Goal: Check status: Check status

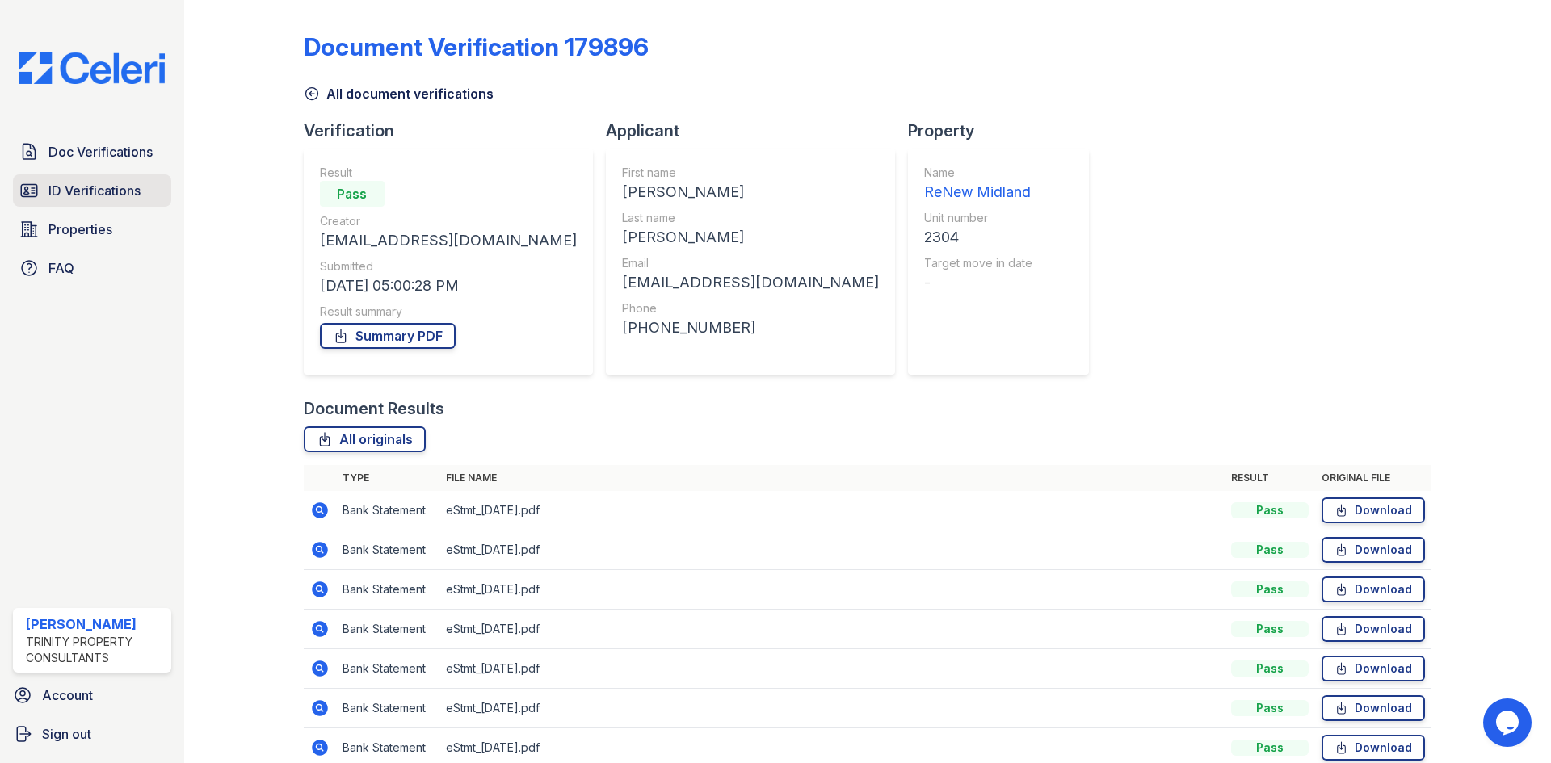
click at [150, 186] on link "ID Verifications" at bounding box center [92, 191] width 158 height 32
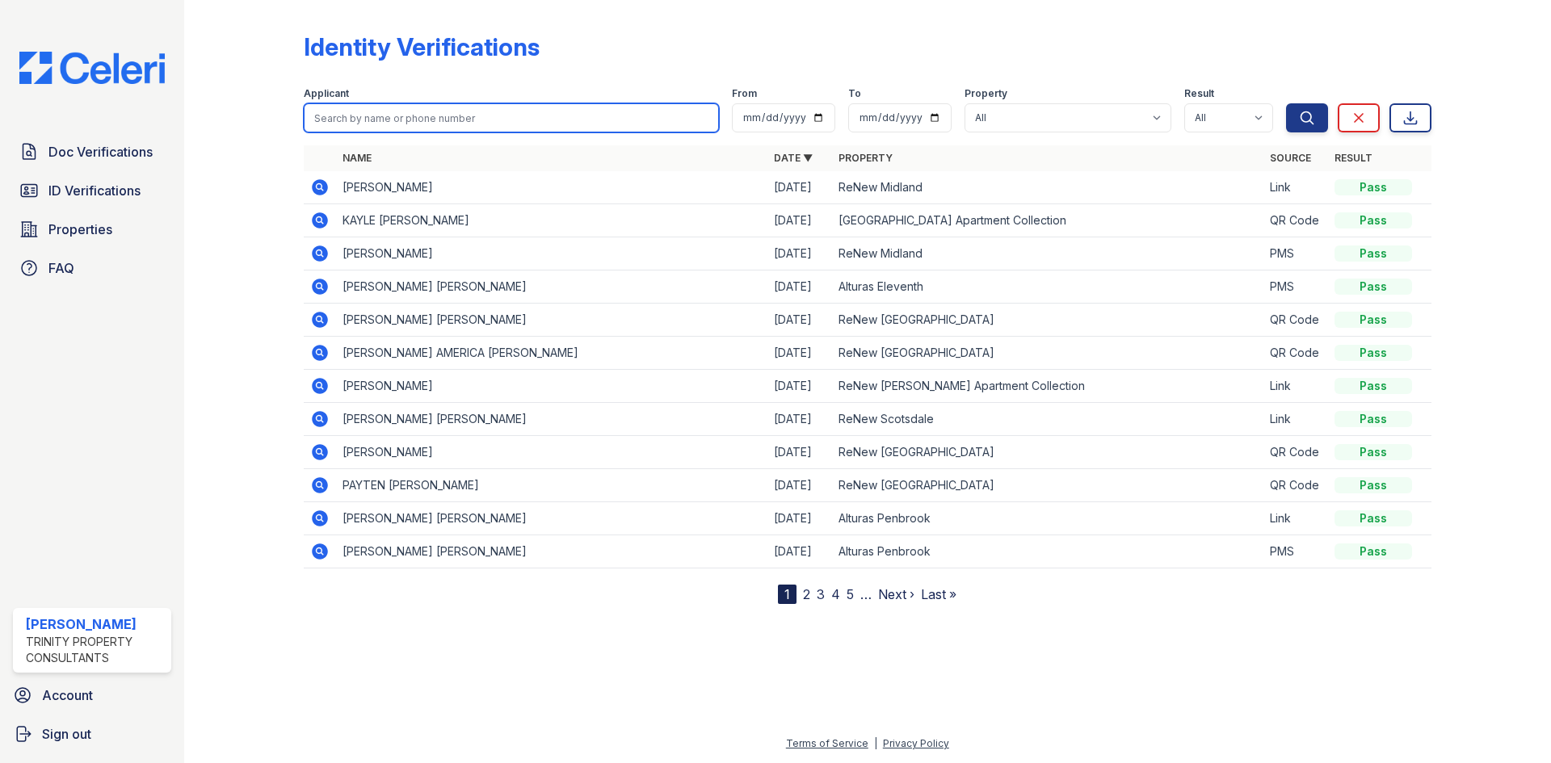
click at [660, 124] on input "search" at bounding box center [511, 117] width 415 height 29
click at [753, 46] on div "Identity Verifications" at bounding box center [868, 53] width 1128 height 42
click at [324, 185] on icon at bounding box center [320, 187] width 16 height 16
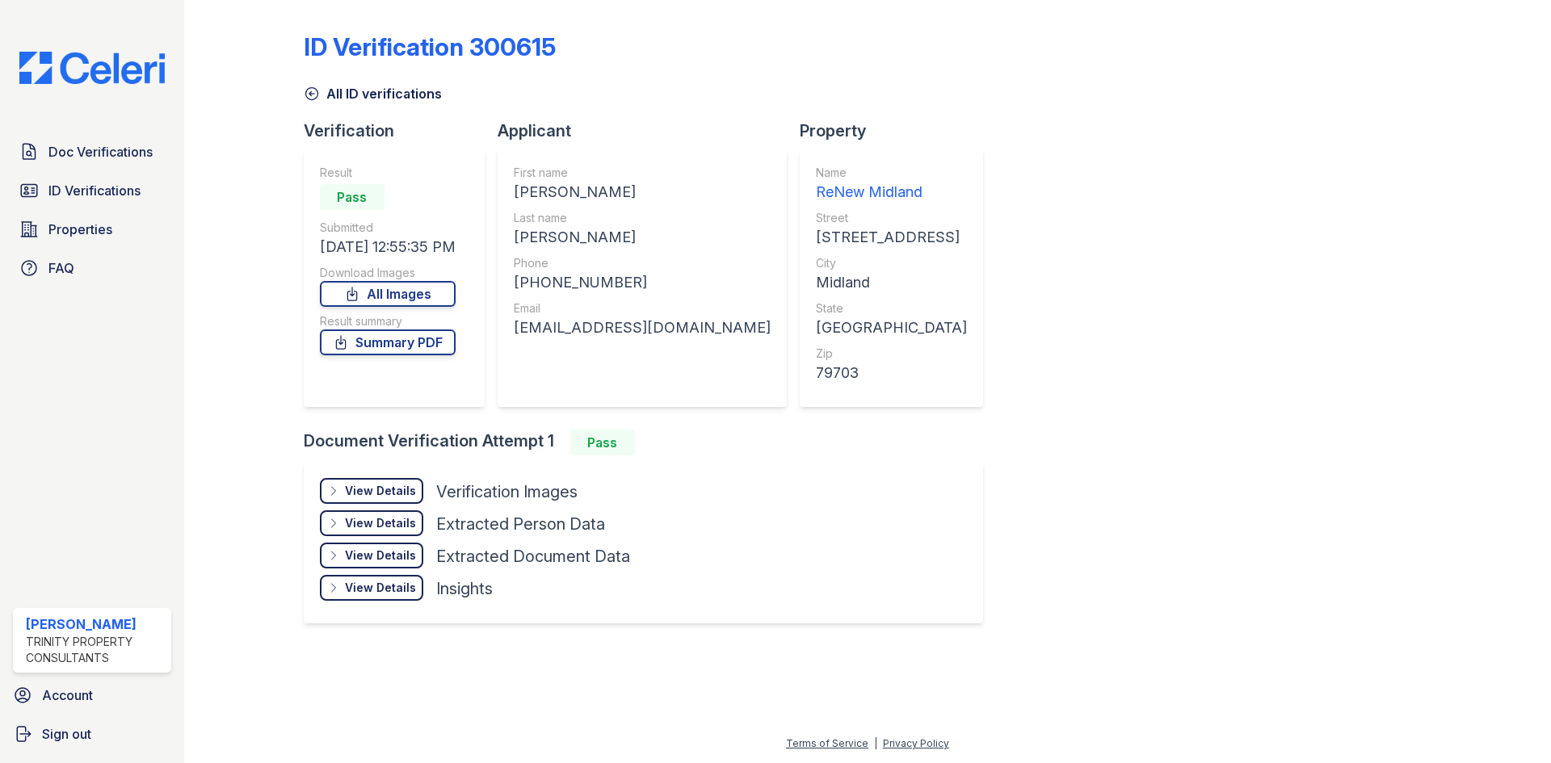
click at [444, 356] on div "Result Pass Submitted 08/25/25 12:55:35 PM Download Images All Images Result su…" at bounding box center [388, 278] width 136 height 226
click at [442, 345] on link "Summary PDF" at bounding box center [388, 343] width 136 height 26
click at [124, 194] on span "ID Verifications" at bounding box center [94, 190] width 92 height 19
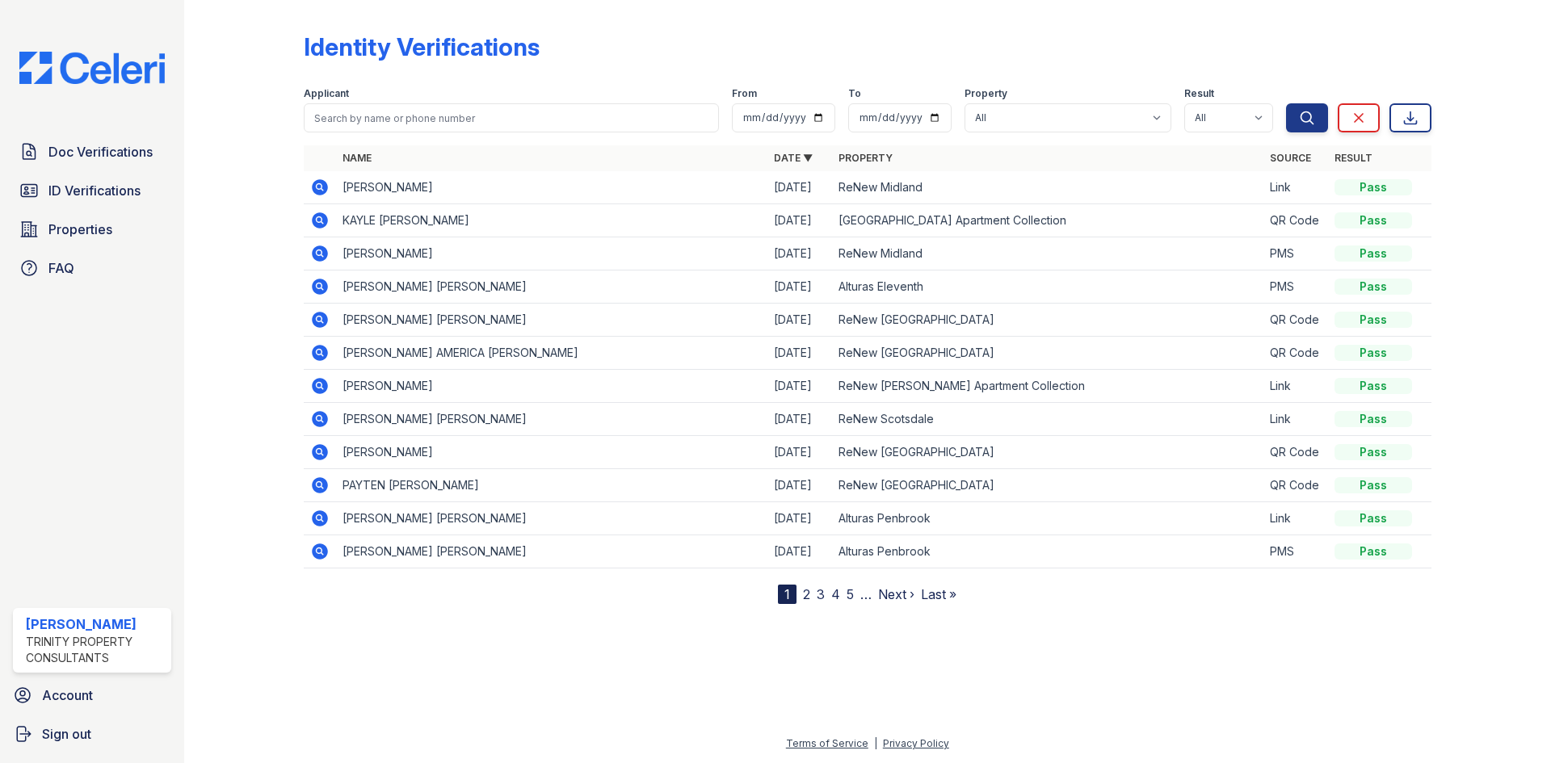
click at [318, 254] on icon at bounding box center [319, 252] width 4 height 4
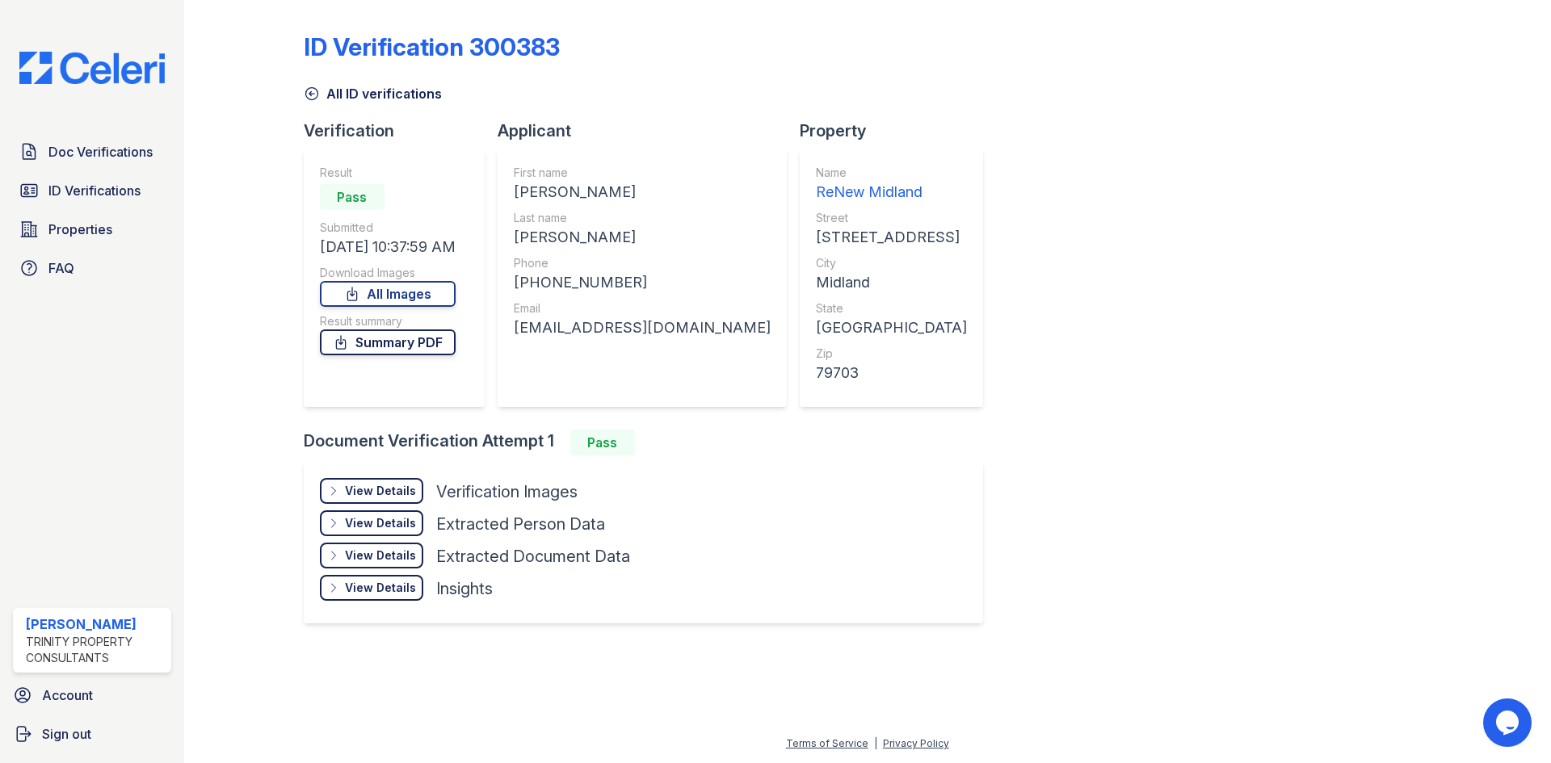
click at [420, 346] on link "Summary PDF" at bounding box center [388, 343] width 136 height 26
click at [132, 145] on span "Doc Verifications" at bounding box center [100, 151] width 104 height 19
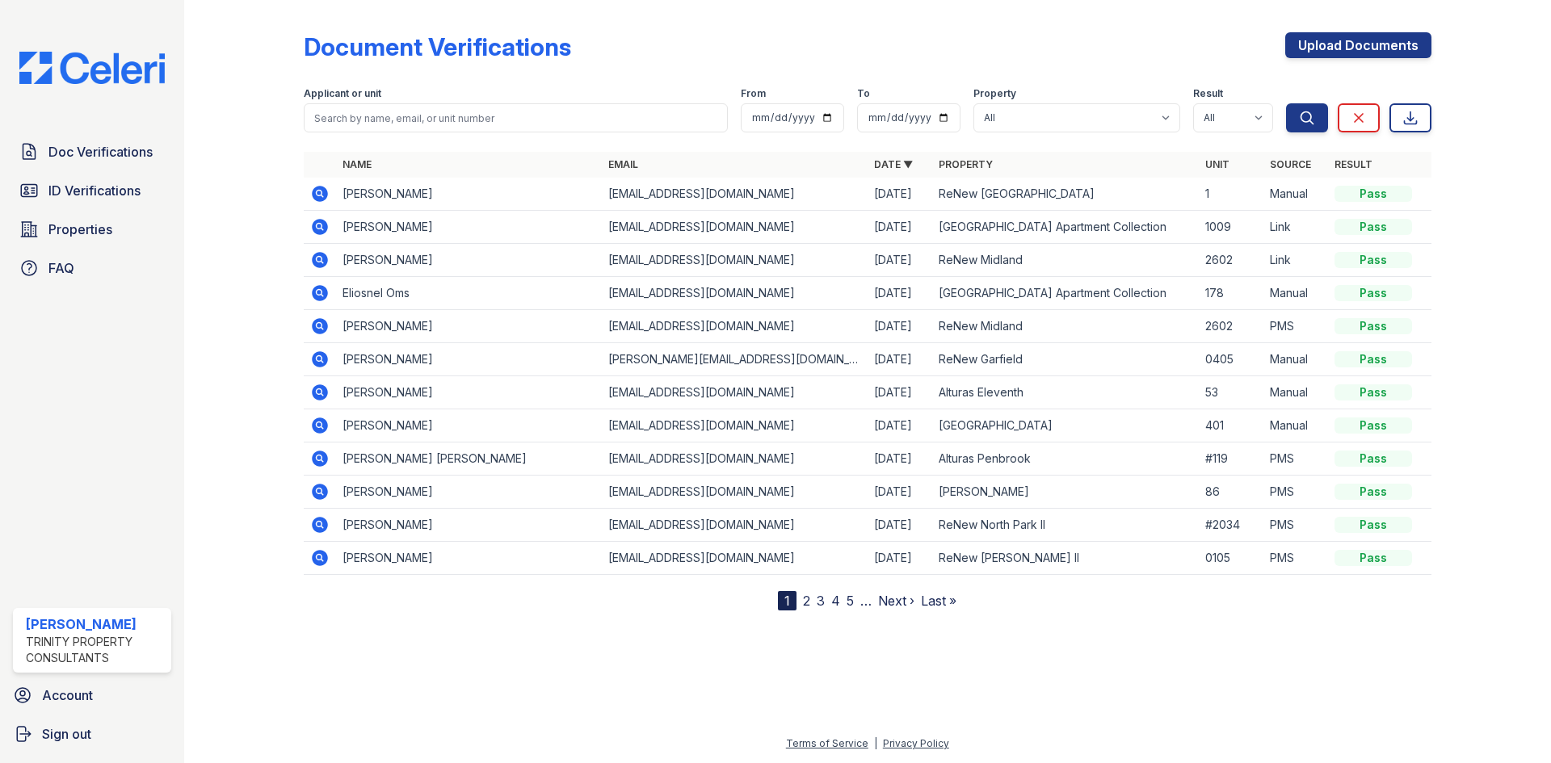
click at [322, 326] on icon at bounding box center [319, 326] width 19 height 19
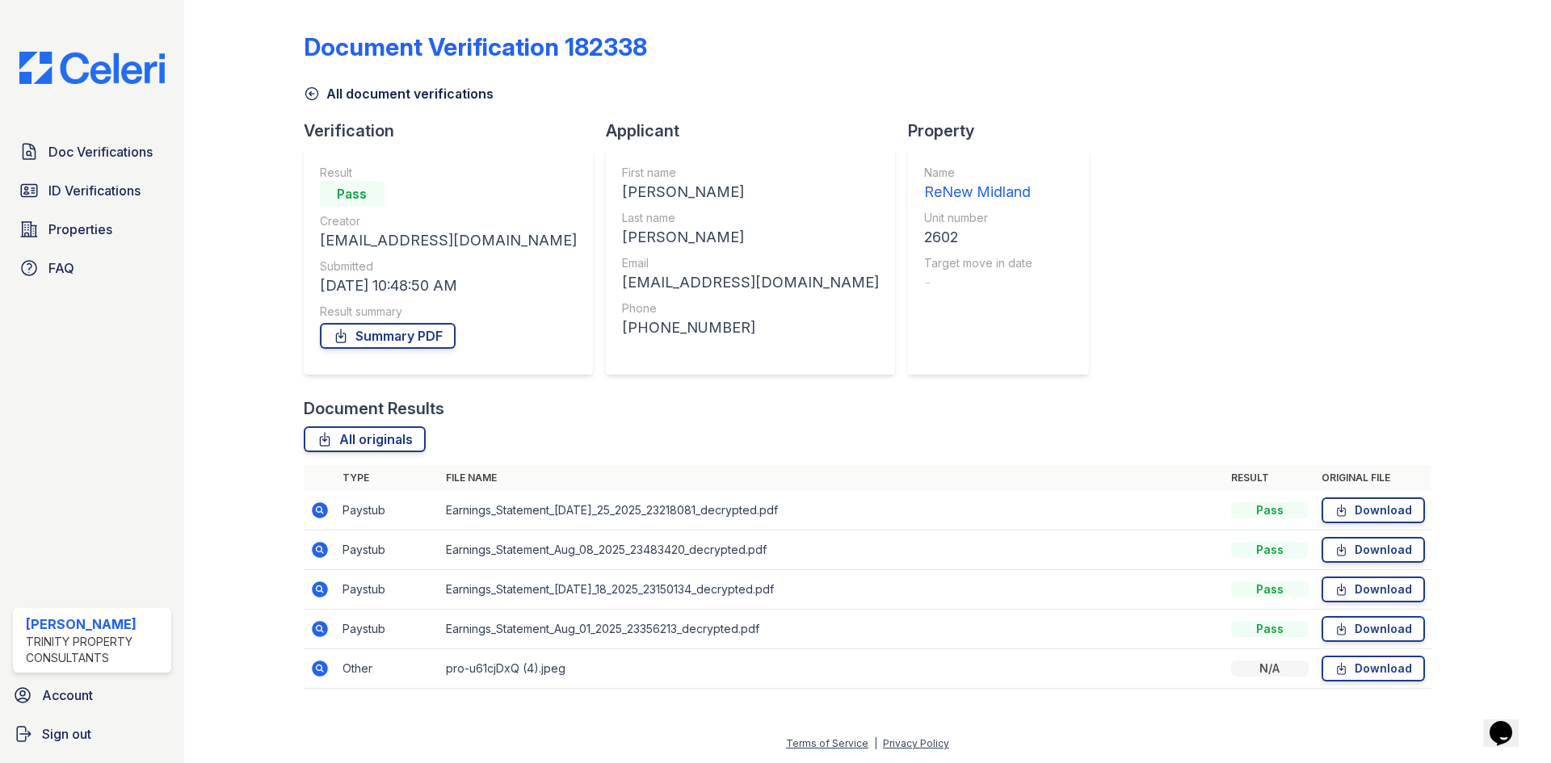
click at [315, 510] on icon at bounding box center [320, 510] width 16 height 16
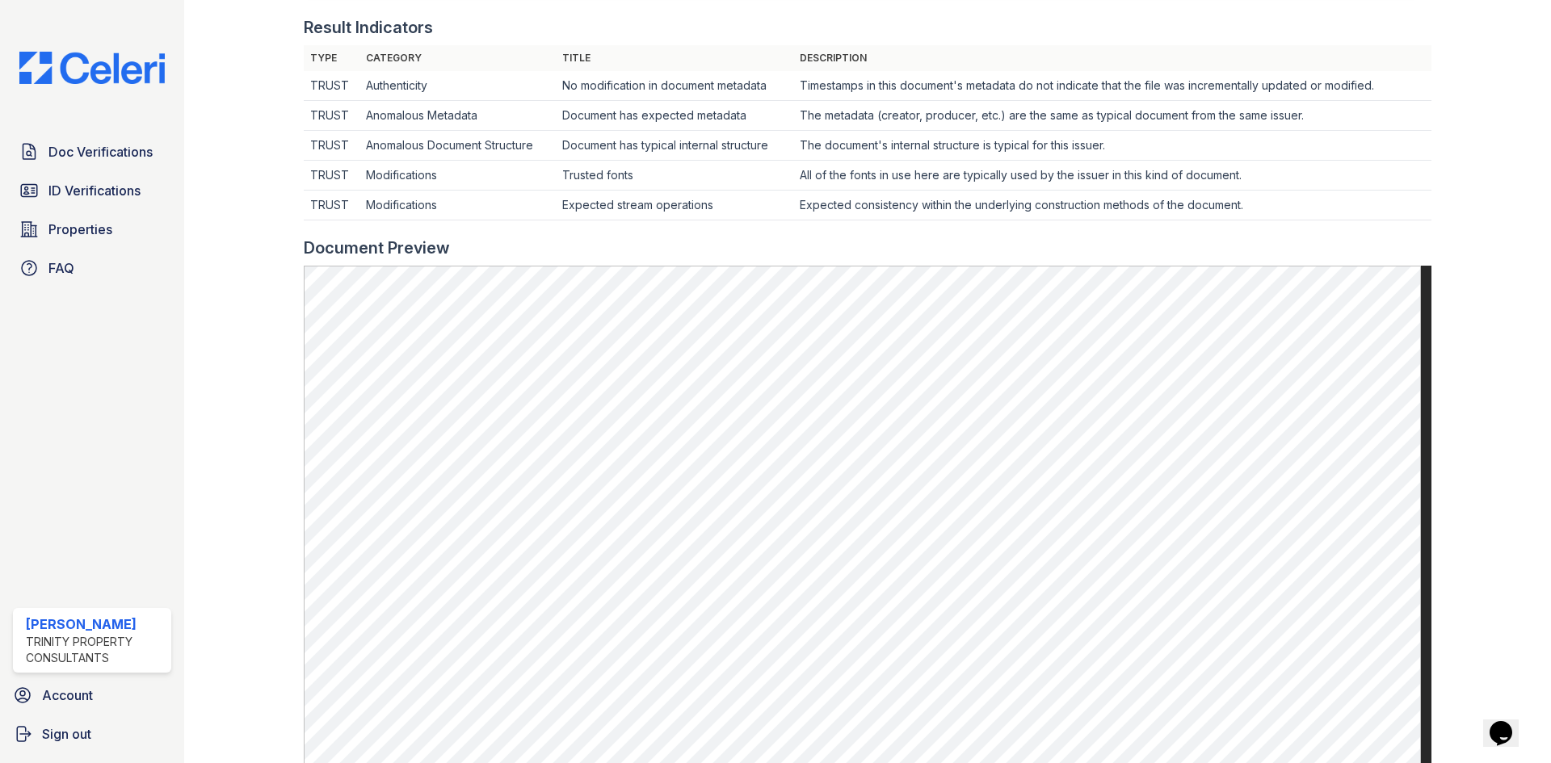
scroll to position [566, 0]
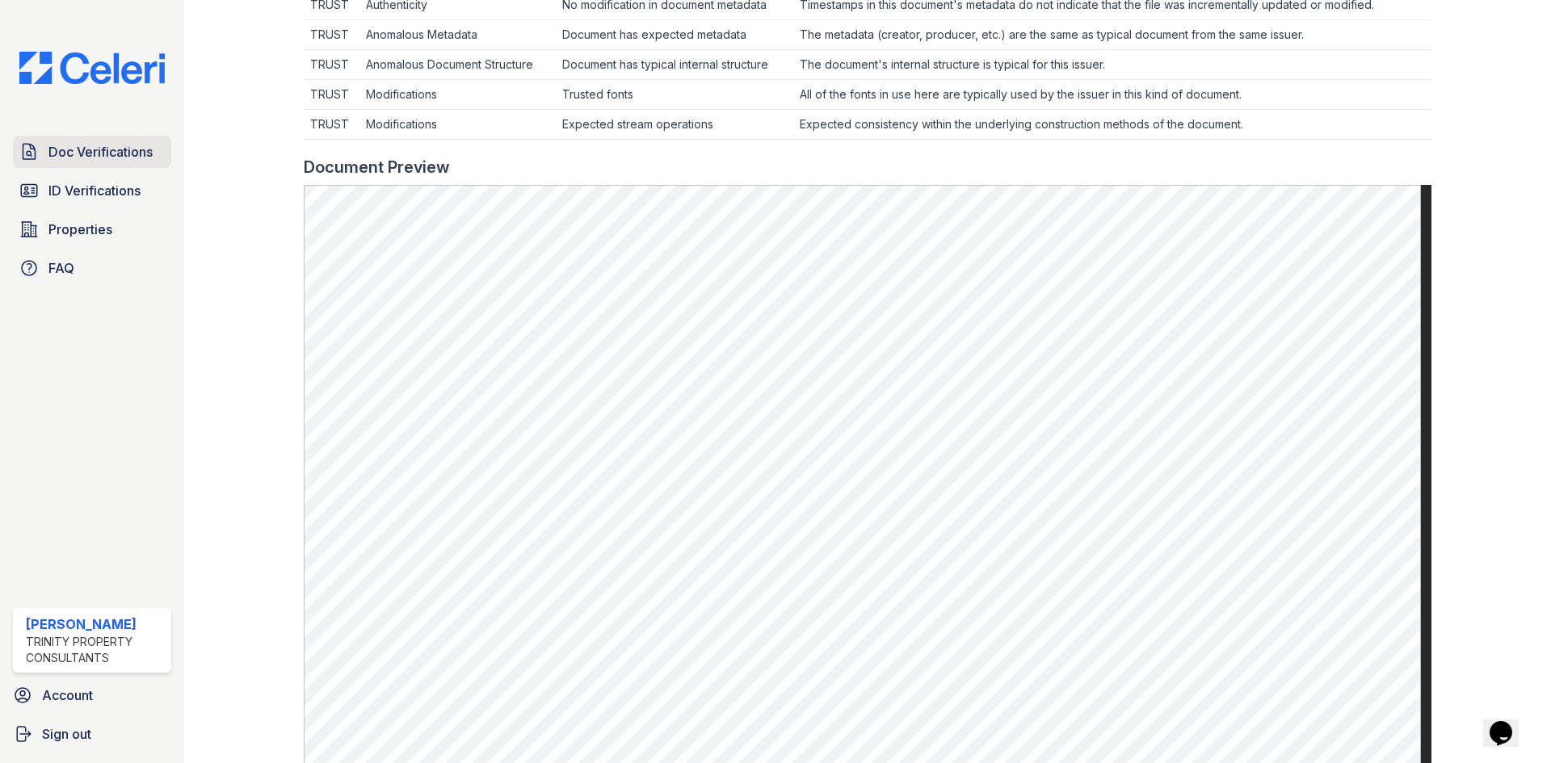
click at [50, 152] on span "Doc Verifications" at bounding box center [100, 151] width 104 height 19
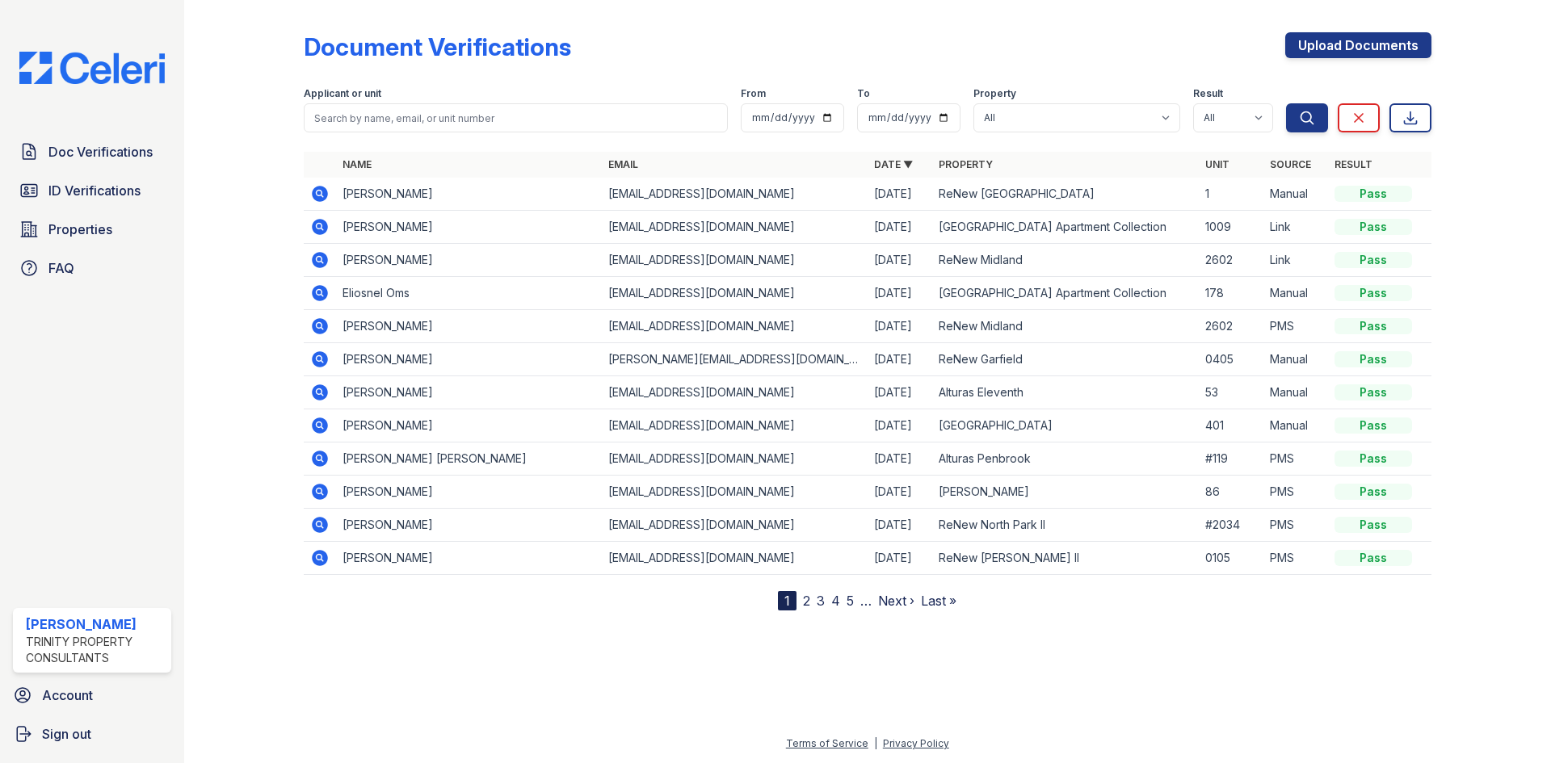
click at [315, 260] on icon at bounding box center [320, 260] width 16 height 16
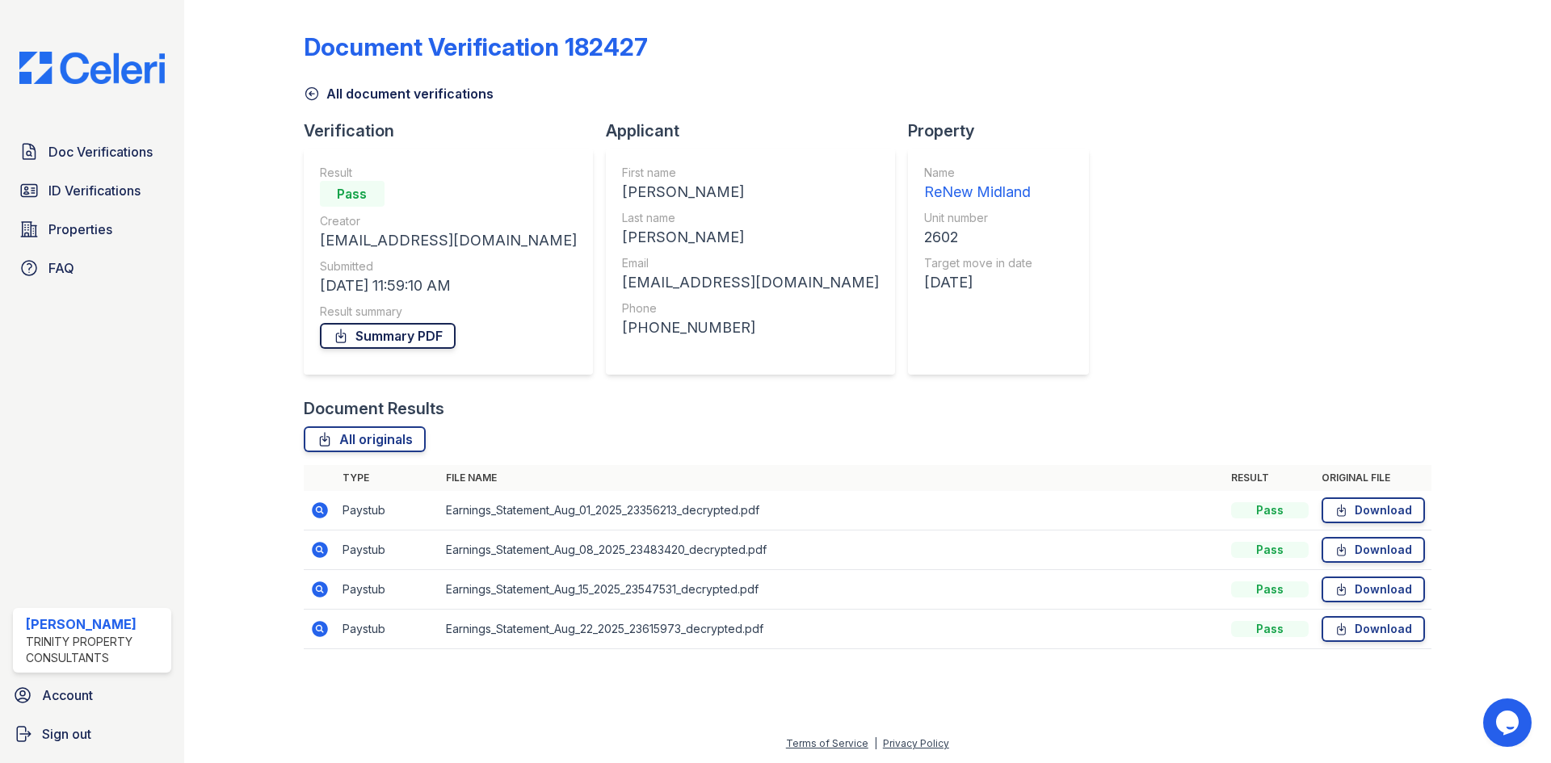
click at [399, 335] on link "Summary PDF" at bounding box center [388, 336] width 136 height 26
